Goal: Navigation & Orientation: Find specific page/section

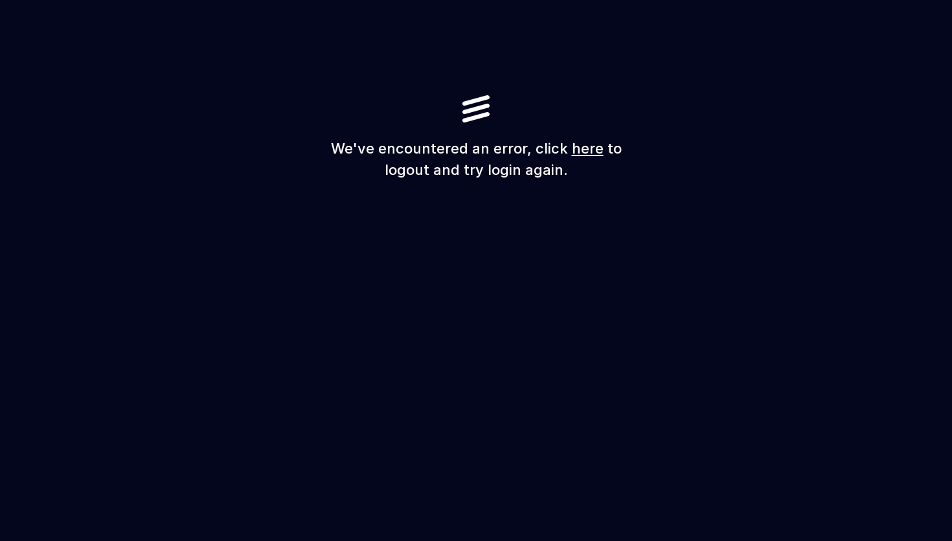
click at [581, 148] on link "here" at bounding box center [588, 148] width 32 height 17
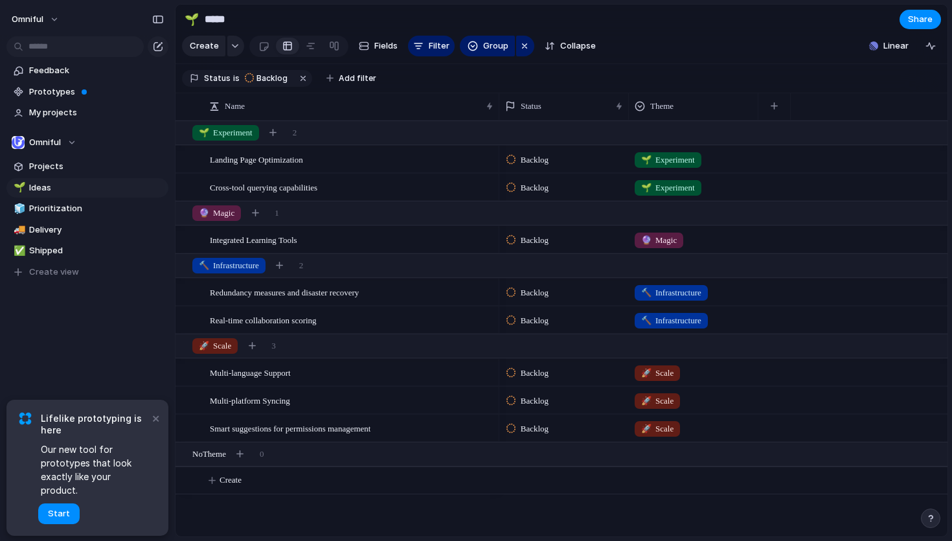
click at [148, 433] on span "Lifelike prototyping is here" at bounding box center [95, 423] width 108 height 23
click at [78, 172] on span "Projects" at bounding box center [96, 166] width 135 height 13
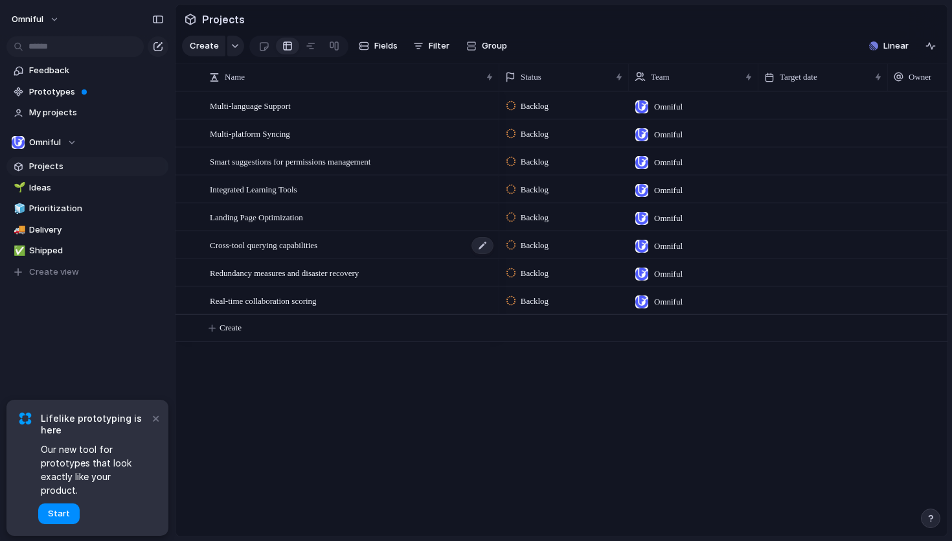
click at [282, 245] on span "Cross-tool querying capabilities" at bounding box center [263, 244] width 107 height 15
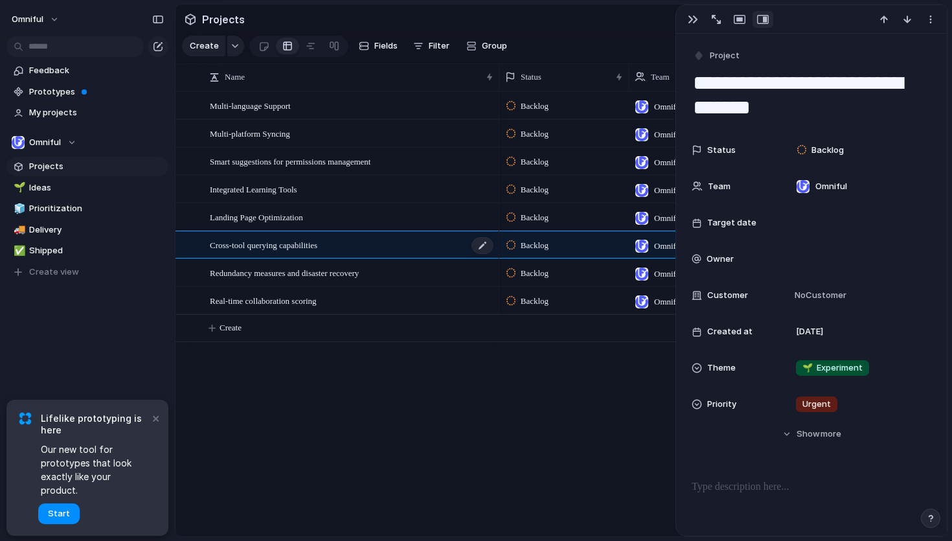
click at [282, 245] on span "Cross-tool querying capabilities" at bounding box center [263, 244] width 107 height 15
click at [385, 431] on div "Multi-language Support Multi-platform Syncing Smart suggestions for permissions…" at bounding box center [561, 313] width 772 height 445
